Goal: Information Seeking & Learning: Learn about a topic

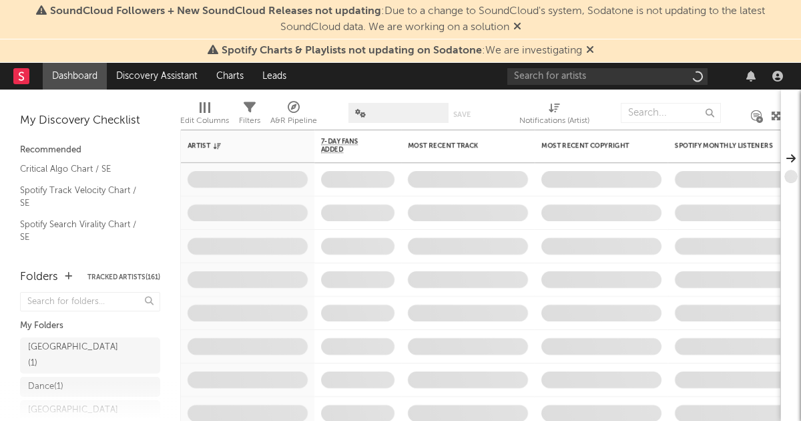
click at [590, 46] on icon at bounding box center [590, 49] width 8 height 11
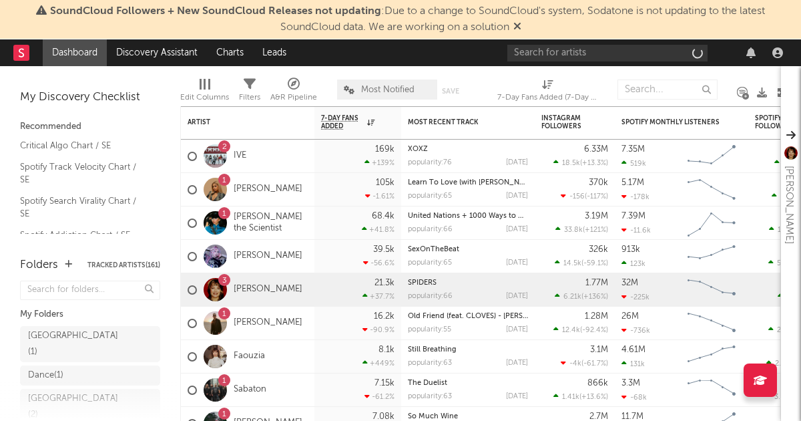
click at [521, 23] on icon at bounding box center [517, 26] width 8 height 11
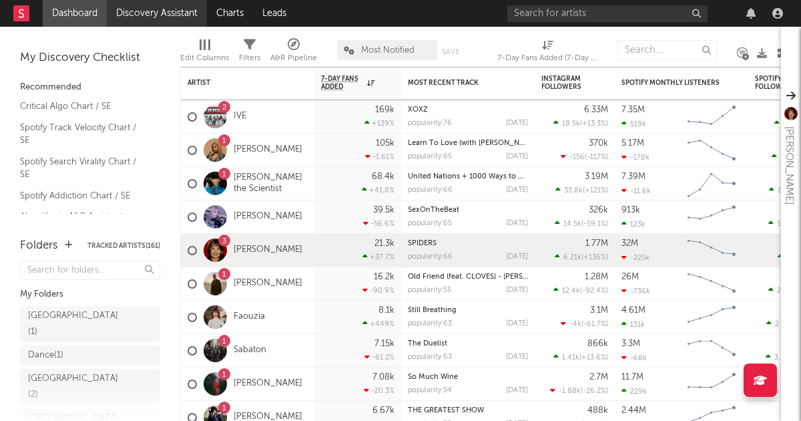
click at [172, 15] on link "Discovery Assistant" at bounding box center [157, 13] width 100 height 27
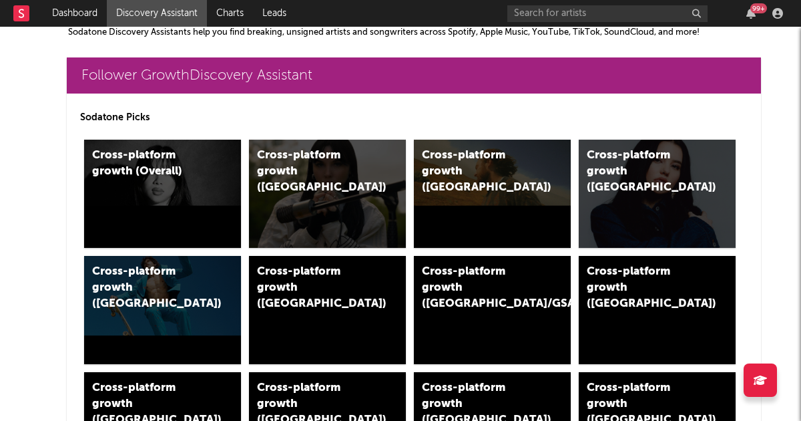
scroll to position [282, 0]
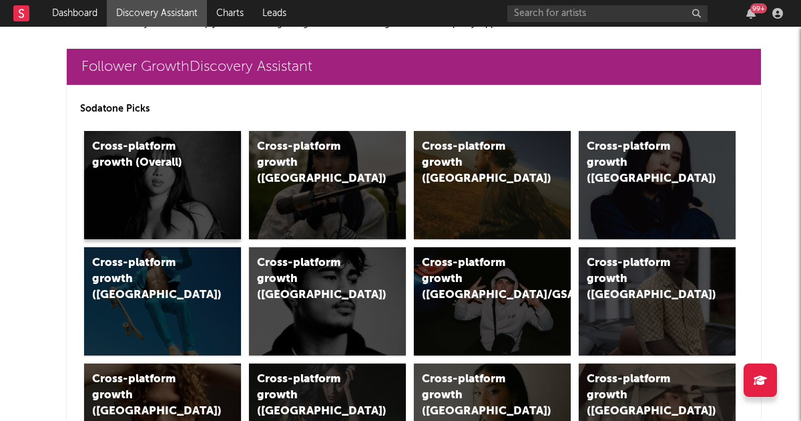
click at [145, 177] on div "Cross-platform growth (Overall)" at bounding box center [162, 185] width 157 height 108
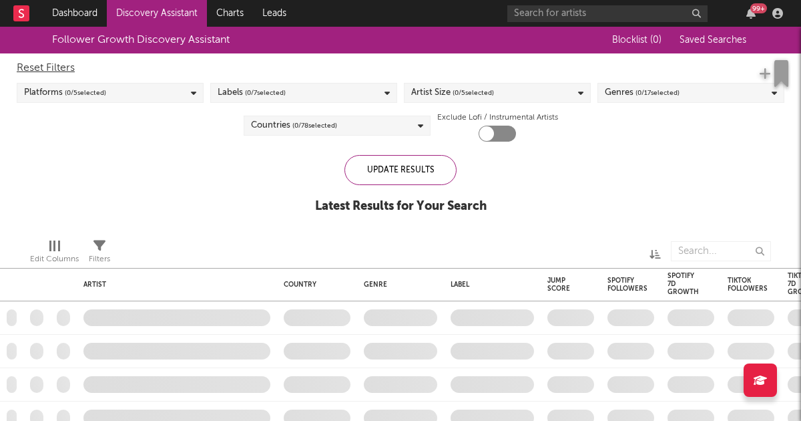
checkbox input "true"
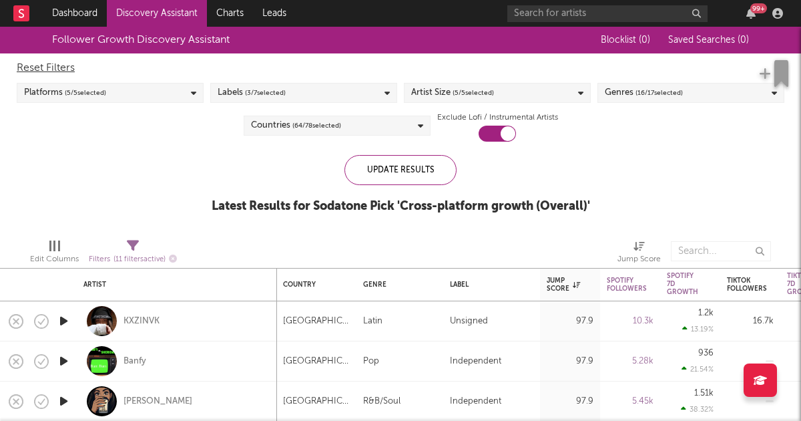
click at [332, 85] on div "Labels ( 3 / 7 selected)" at bounding box center [303, 93] width 187 height 20
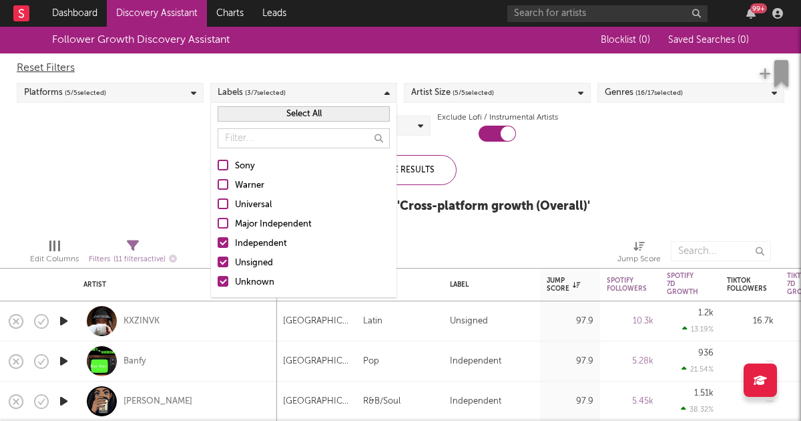
click at [257, 162] on div "Sony" at bounding box center [312, 166] width 155 height 16
click at [218, 162] on input "Sony" at bounding box center [218, 166] width 0 height 16
click at [244, 186] on div "Warner" at bounding box center [312, 186] width 155 height 16
click at [218, 186] on input "Warner" at bounding box center [218, 186] width 0 height 16
click at [237, 209] on div "Universal" at bounding box center [312, 205] width 155 height 16
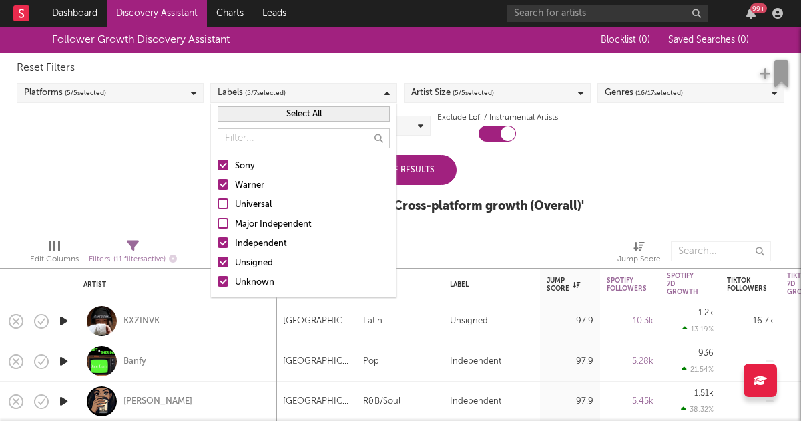
click at [218, 209] on input "Universal" at bounding box center [218, 205] width 0 height 16
click at [236, 226] on div "Major Independent" at bounding box center [312, 224] width 155 height 16
click at [218, 226] on input "Major Independent" at bounding box center [218, 224] width 0 height 16
click at [425, 170] on div "Update Results" at bounding box center [401, 170] width 112 height 30
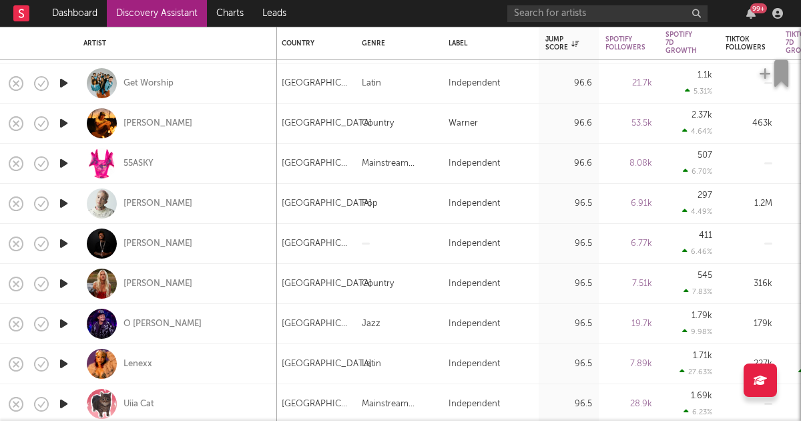
click at [63, 121] on icon "button" at bounding box center [64, 123] width 14 height 17
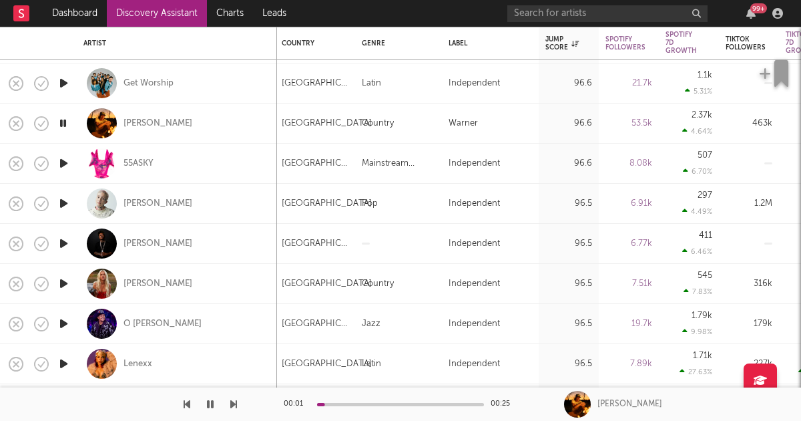
click at [201, 403] on div at bounding box center [118, 403] width 237 height 33
click at [218, 405] on div at bounding box center [118, 403] width 237 height 33
click at [210, 403] on icon "button" at bounding box center [210, 404] width 7 height 11
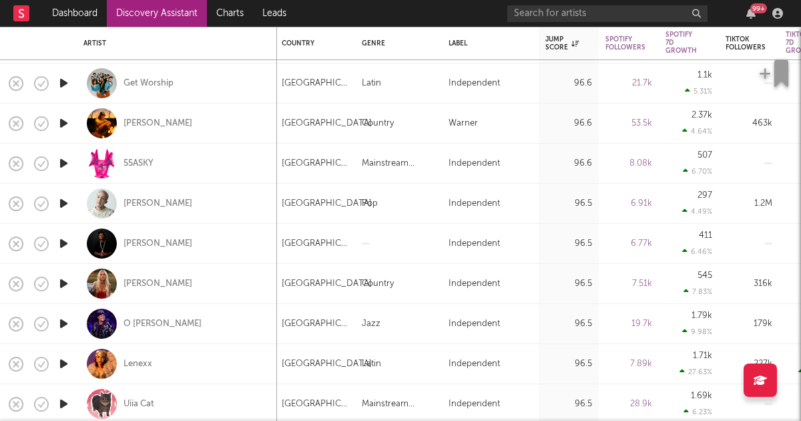
click at [61, 121] on icon "button" at bounding box center [64, 123] width 14 height 17
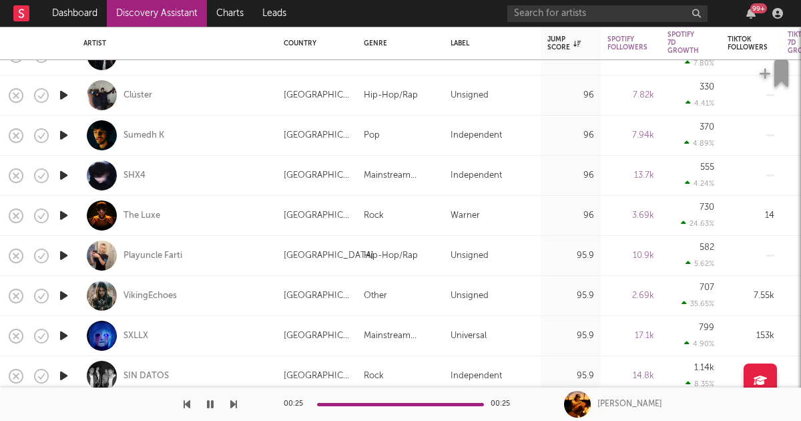
click at [63, 212] on icon "button" at bounding box center [64, 215] width 14 height 17
click at [144, 217] on div "The Luxe" at bounding box center [142, 216] width 37 height 12
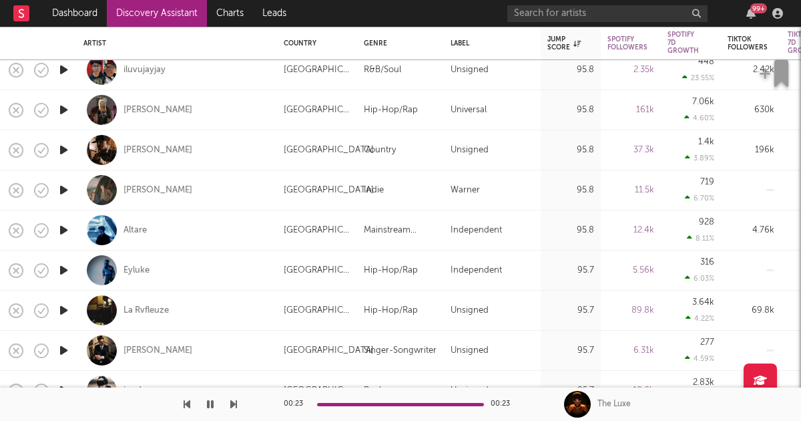
click at [64, 192] on icon "button" at bounding box center [64, 190] width 14 height 17
click at [130, 186] on div "[PERSON_NAME]" at bounding box center [158, 190] width 69 height 12
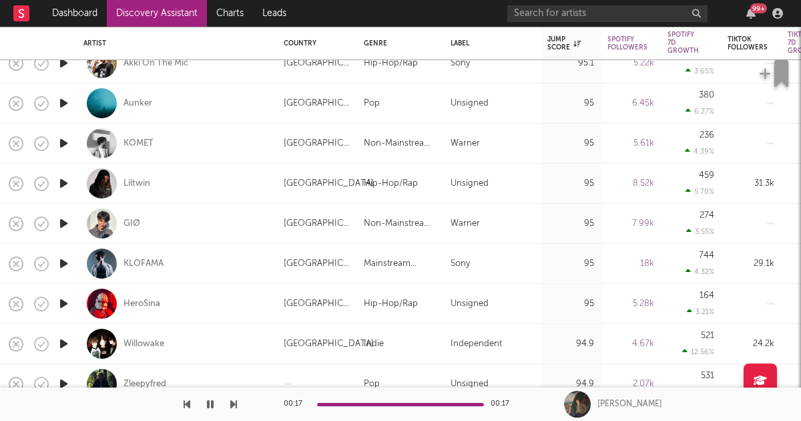
click at [64, 143] on icon "button" at bounding box center [64, 143] width 14 height 17
click at [65, 220] on icon "button" at bounding box center [64, 223] width 14 height 17
click at [209, 399] on icon "button" at bounding box center [210, 404] width 7 height 11
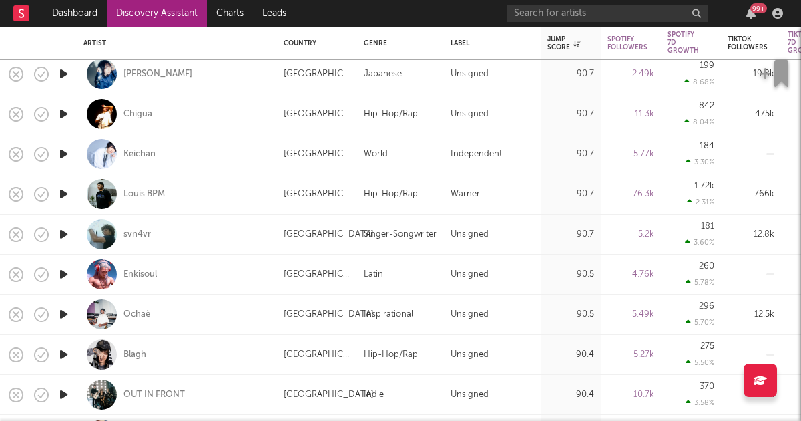
click at [64, 192] on icon "button" at bounding box center [64, 194] width 14 height 17
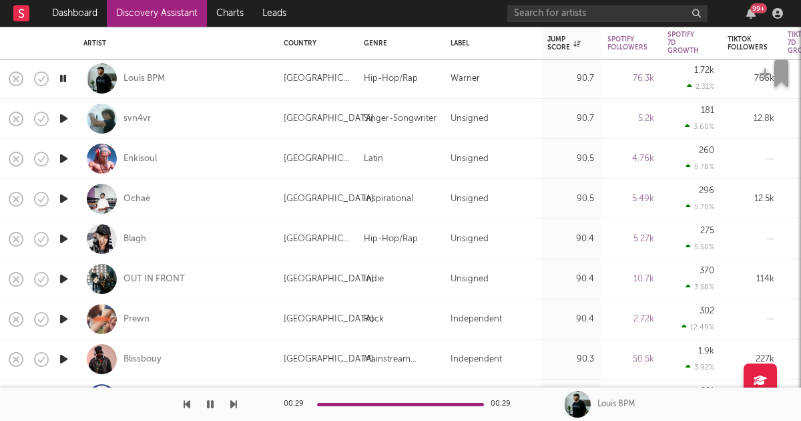
click at [66, 75] on icon "button" at bounding box center [63, 78] width 13 height 17
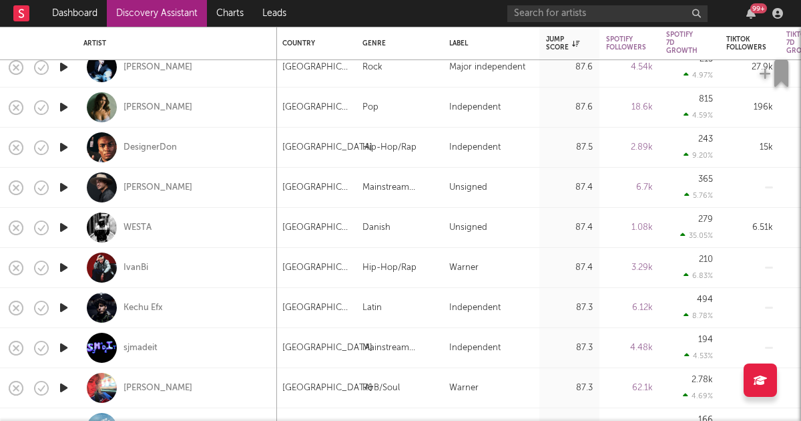
click at [65, 266] on icon "button" at bounding box center [64, 267] width 14 height 17
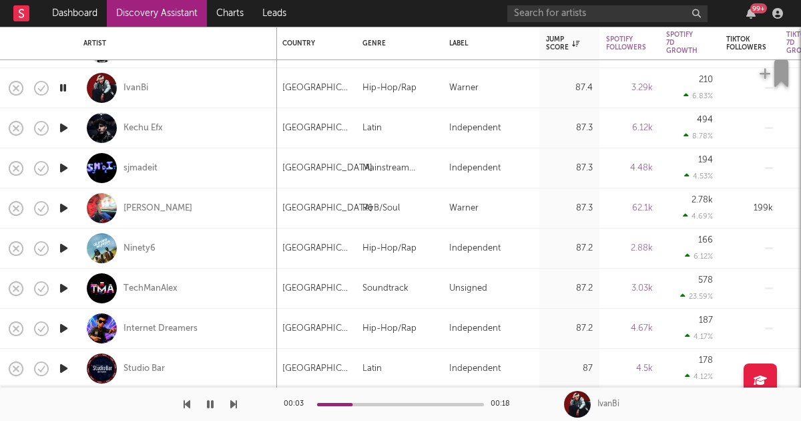
click at [61, 83] on icon "button" at bounding box center [63, 87] width 13 height 17
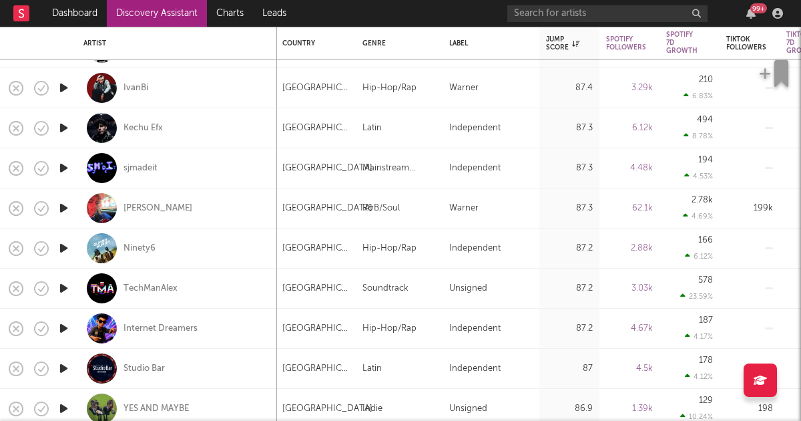
click at [63, 209] on icon "button" at bounding box center [64, 208] width 14 height 17
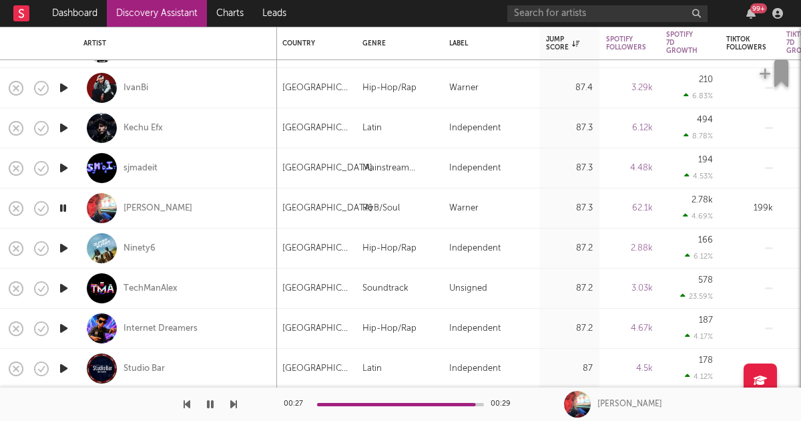
click at [209, 404] on icon "button" at bounding box center [210, 404] width 7 height 11
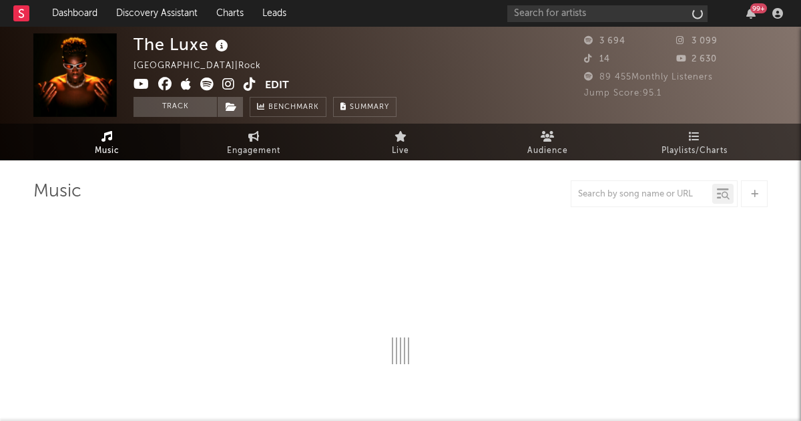
select select "1w"
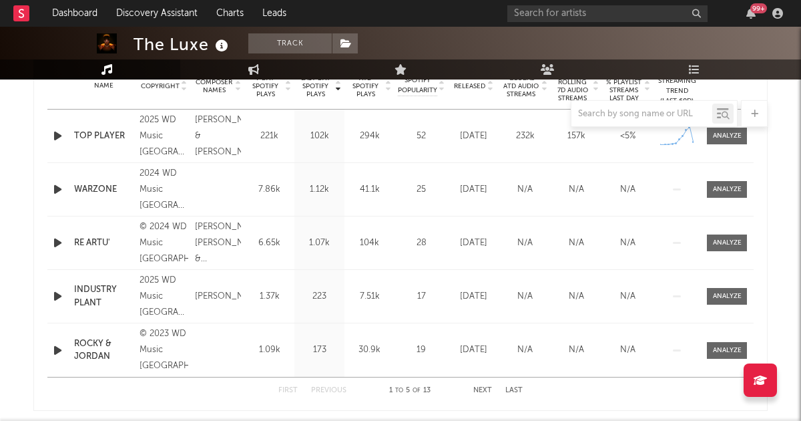
scroll to position [552, 0]
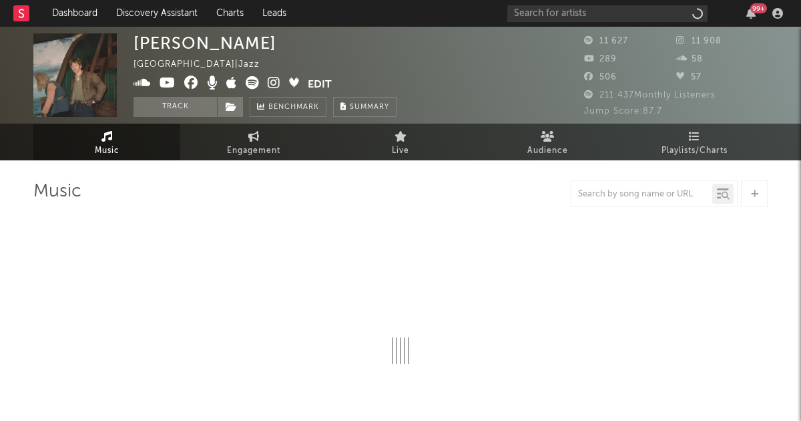
select select "6m"
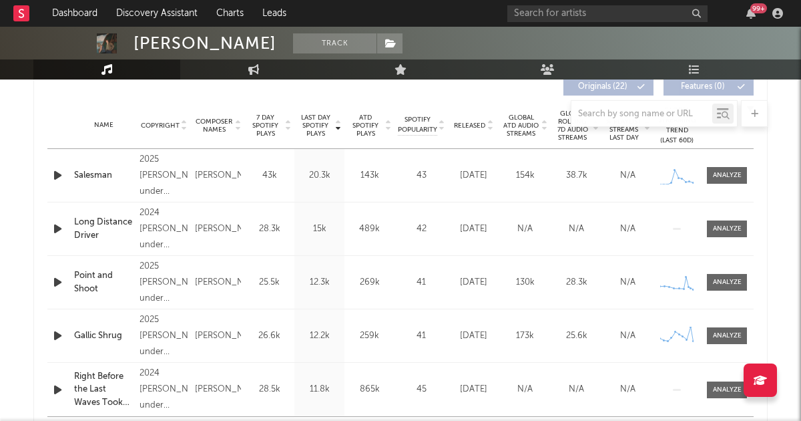
scroll to position [516, 0]
